Goal: Check status

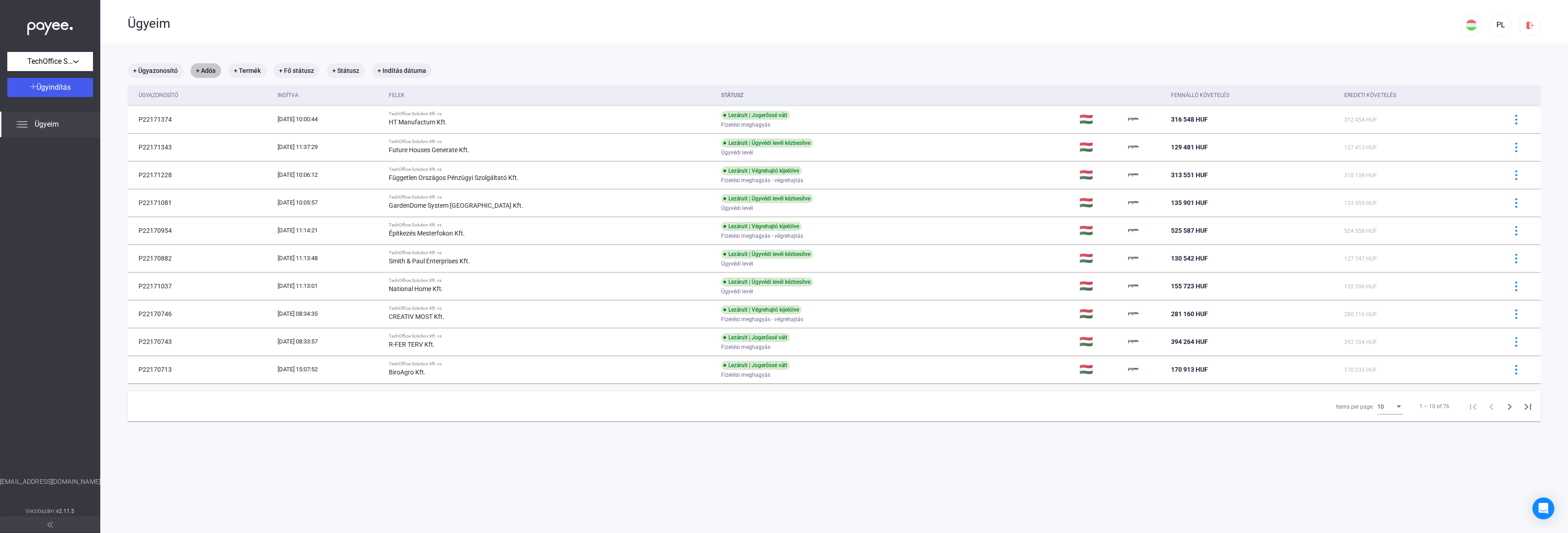
click at [197, 71] on mat-chip "+ Adós" at bounding box center [206, 71] width 30 height 15
click at [267, 111] on mat-option "Gellérfy és Kis Kft." at bounding box center [267, 119] width 137 height 22
type input "**********"
click at [265, 122] on div "Szűrés" at bounding box center [266, 122] width 131 height 11
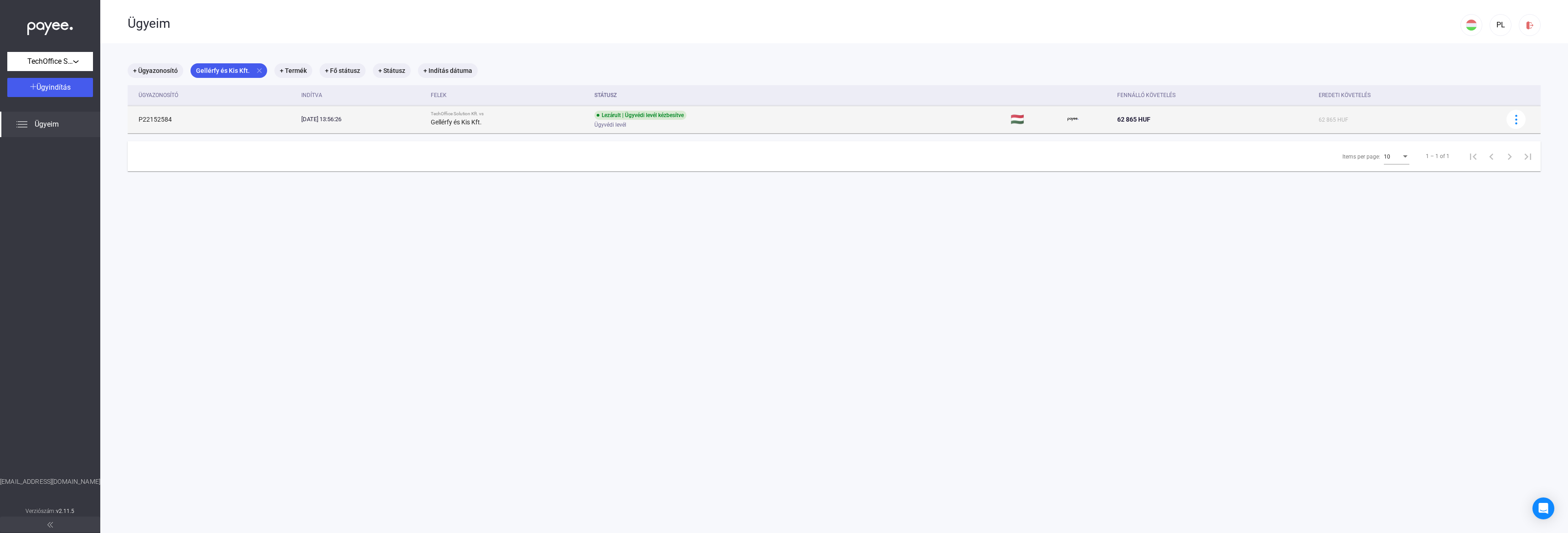
click at [342, 126] on td "[DATE] 13:56:26" at bounding box center [362, 119] width 129 height 27
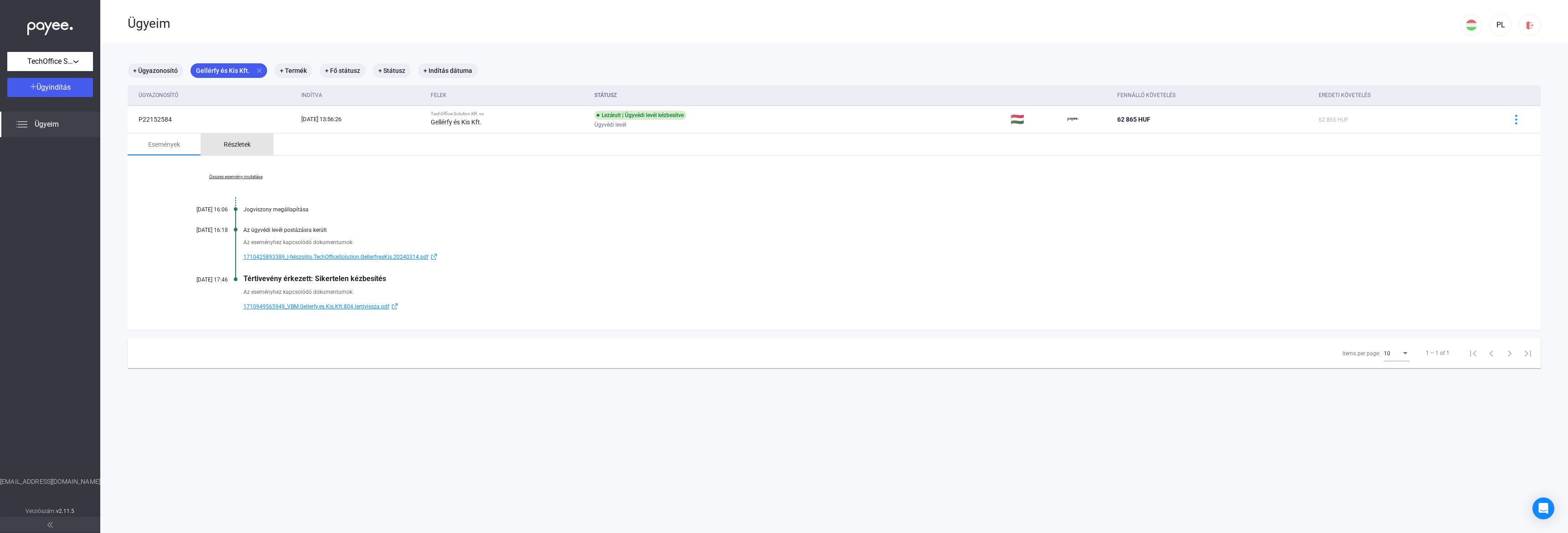
click at [250, 152] on div "Részletek" at bounding box center [237, 144] width 73 height 22
